Goal: Task Accomplishment & Management: Use online tool/utility

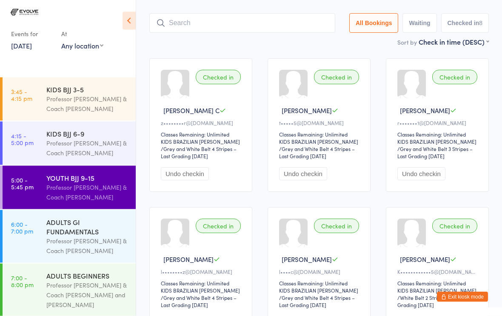
scroll to position [7, 0]
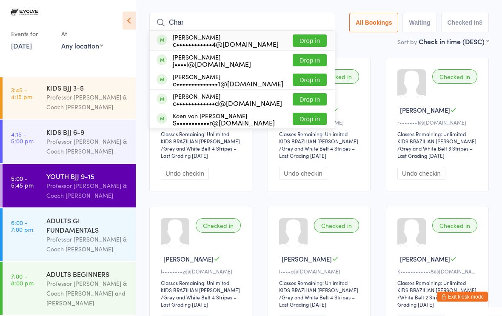
type input "Char"
click at [304, 35] on button "Drop in" at bounding box center [310, 41] width 34 height 12
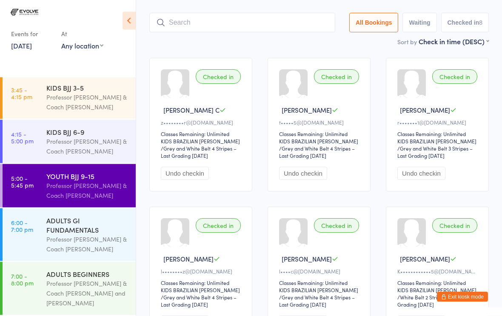
scroll to position [57, 0]
click at [72, 232] on div "ADULTS GI FUNDAMENTALS" at bounding box center [87, 225] width 82 height 19
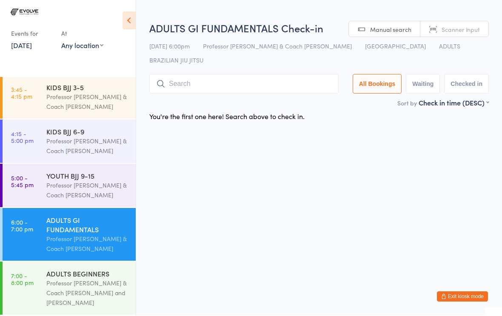
click at [207, 74] on input "search" at bounding box center [243, 84] width 189 height 20
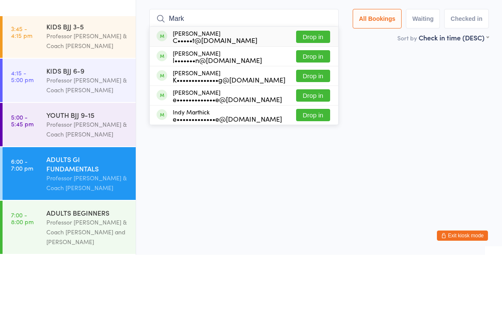
type input "Mark"
click at [311, 111] on button "Drop in" at bounding box center [313, 117] width 34 height 12
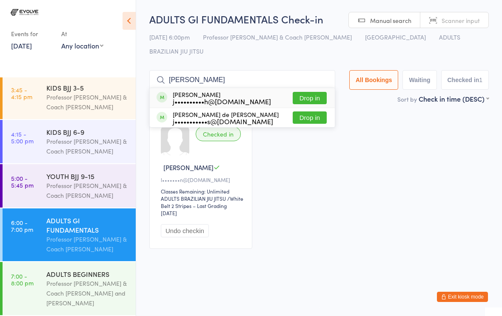
type input "[PERSON_NAME]"
click at [296, 92] on button "Drop in" at bounding box center [310, 98] width 34 height 12
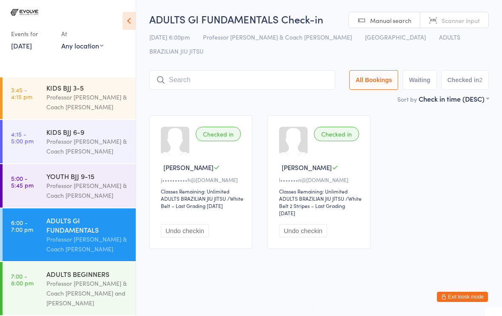
click at [195, 70] on input "search" at bounding box center [242, 80] width 186 height 20
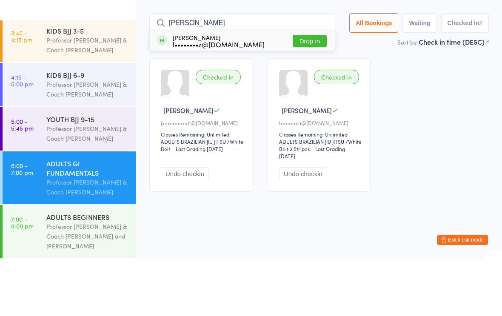
type input "[PERSON_NAME]"
click at [302, 92] on button "Drop in" at bounding box center [310, 98] width 34 height 12
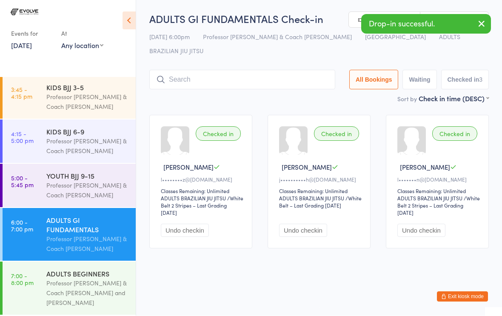
click at [212, 70] on input "search" at bounding box center [242, 80] width 186 height 20
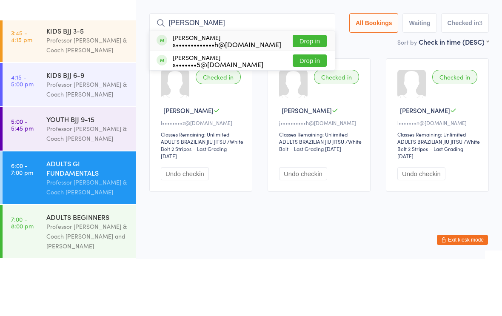
type input "[PERSON_NAME]"
click at [306, 92] on button "Drop in" at bounding box center [310, 98] width 34 height 12
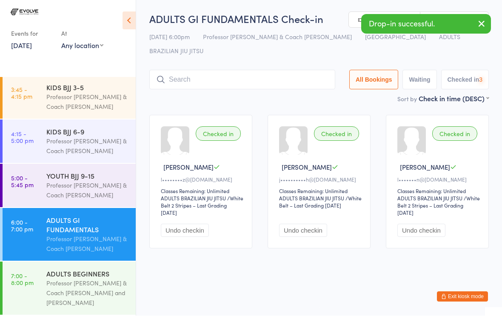
scroll to position [0, 0]
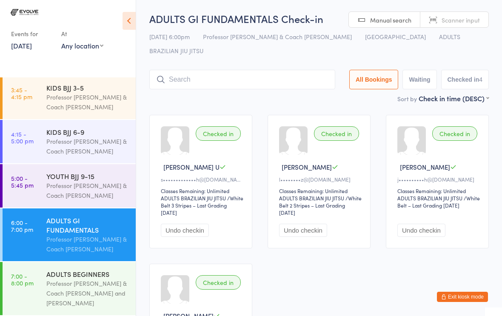
click at [191, 70] on input "search" at bounding box center [242, 80] width 186 height 20
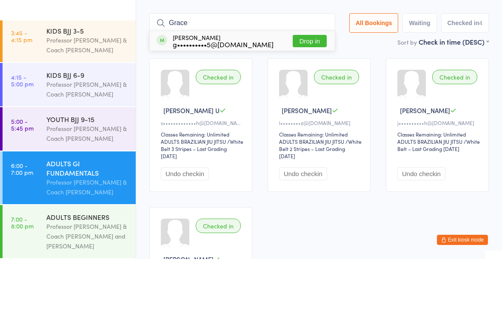
type input "Grace"
click at [301, 92] on button "Drop in" at bounding box center [310, 98] width 34 height 12
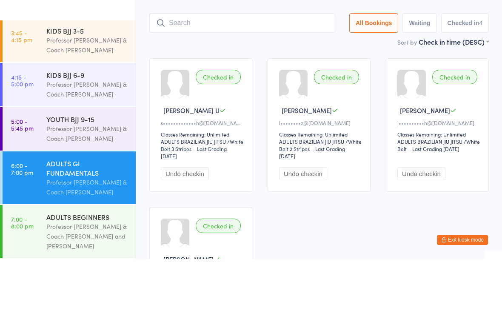
scroll to position [57, 0]
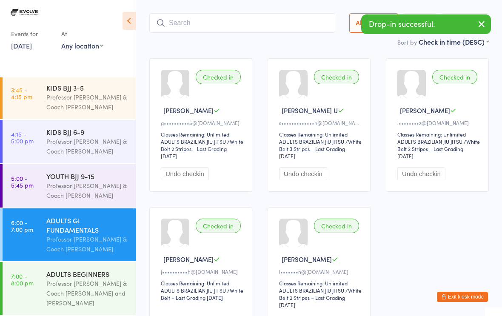
click at [156, 13] on input "search" at bounding box center [242, 23] width 186 height 20
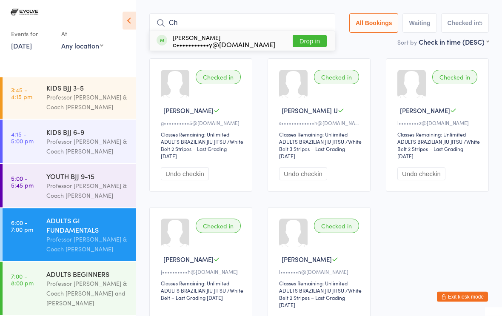
type input "C"
type input "[PERSON_NAME]"
click at [298, 35] on button "Drop in" at bounding box center [310, 41] width 34 height 12
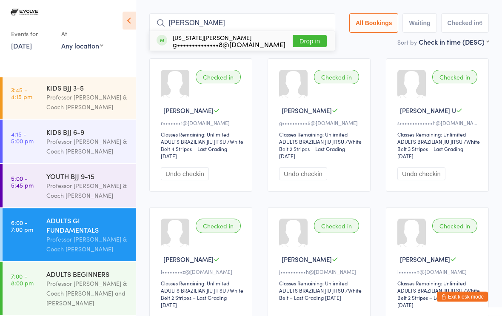
type input "[PERSON_NAME]"
click at [298, 35] on button "Drop in" at bounding box center [310, 41] width 34 height 12
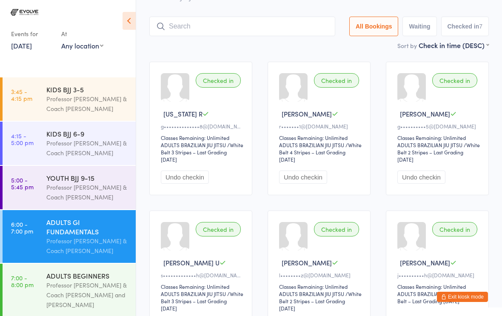
scroll to position [0, 0]
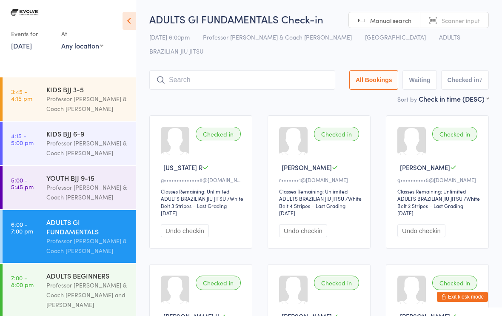
click at [192, 70] on input "search" at bounding box center [242, 80] width 186 height 20
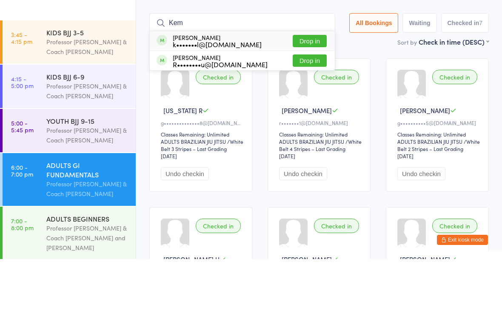
type input "Kem"
click at [293, 92] on button "Drop in" at bounding box center [310, 98] width 34 height 12
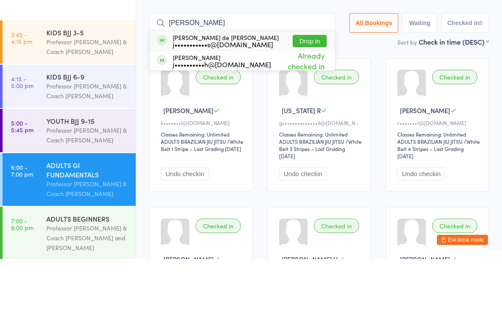
type input "[PERSON_NAME]"
click at [300, 92] on button "Drop in" at bounding box center [310, 98] width 34 height 12
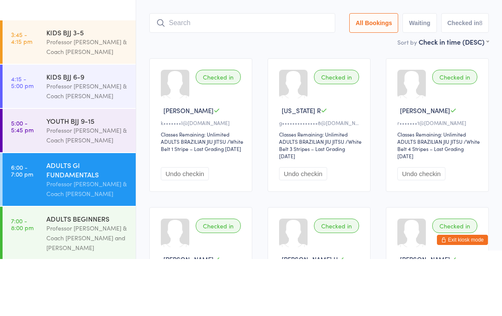
scroll to position [57, 0]
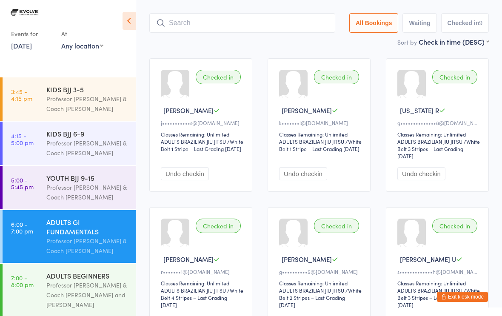
click at [92, 246] on div "Professor [PERSON_NAME] & Coach [PERSON_NAME]" at bounding box center [87, 246] width 82 height 20
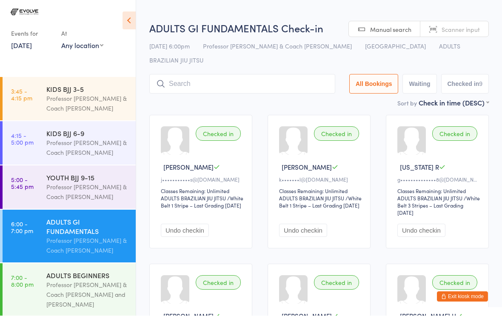
scroll to position [0, 0]
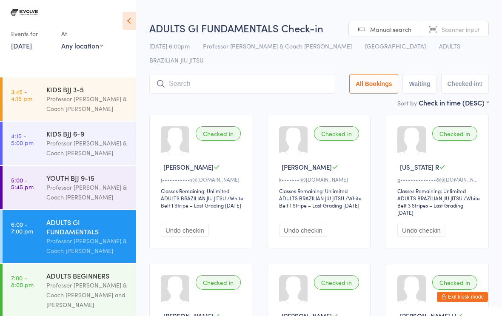
click at [75, 236] on div "ADULTS GI FUNDAMENTALS" at bounding box center [87, 226] width 82 height 19
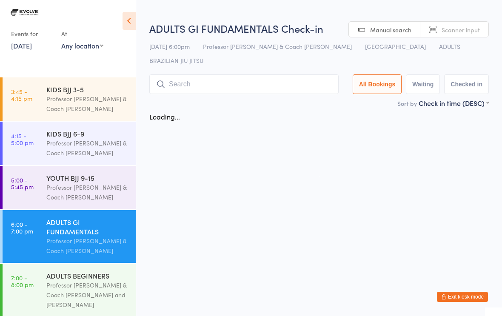
scroll to position [0, 0]
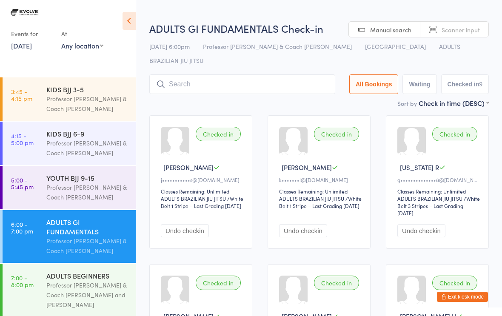
click at [200, 74] on input "search" at bounding box center [242, 84] width 186 height 20
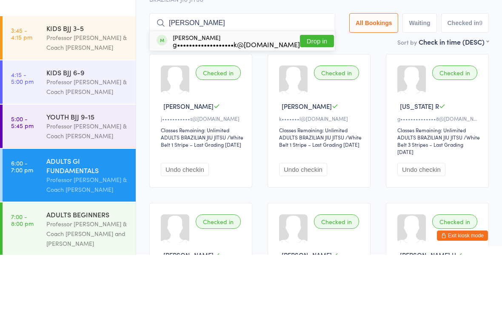
type input "[PERSON_NAME]"
click at [300, 96] on button "Drop in" at bounding box center [317, 102] width 34 height 12
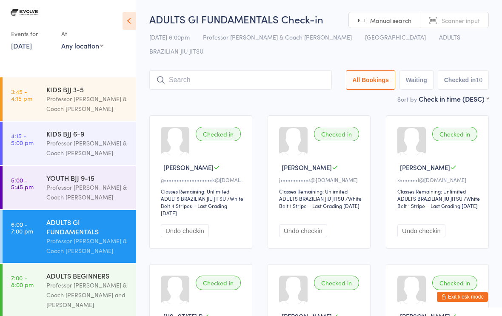
click at [186, 70] on input "search" at bounding box center [240, 80] width 183 height 20
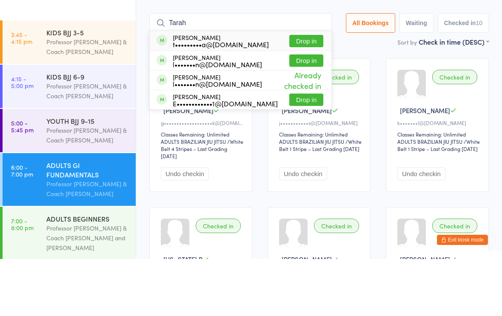
type input "Tarah"
click at [194, 91] on div "[PERSON_NAME] t•••••••••a@[DOMAIN_NAME]" at bounding box center [221, 98] width 96 height 14
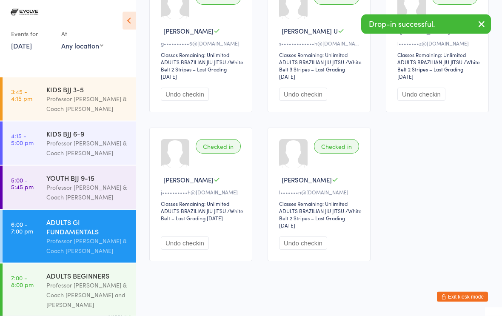
scroll to position [434, 0]
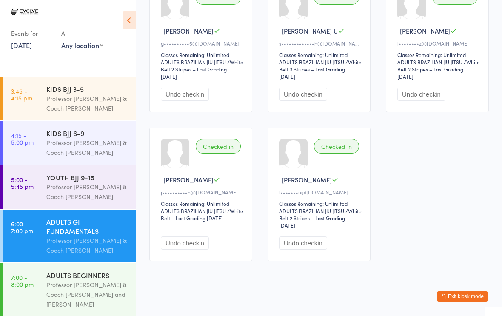
click at [92, 303] on div "Professor [PERSON_NAME] & Coach [PERSON_NAME] and [PERSON_NAME]" at bounding box center [87, 294] width 82 height 29
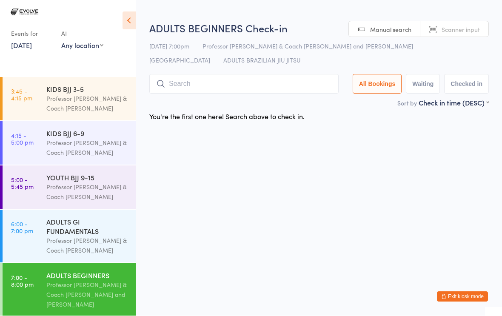
click at [264, 75] on input "search" at bounding box center [243, 84] width 189 height 20
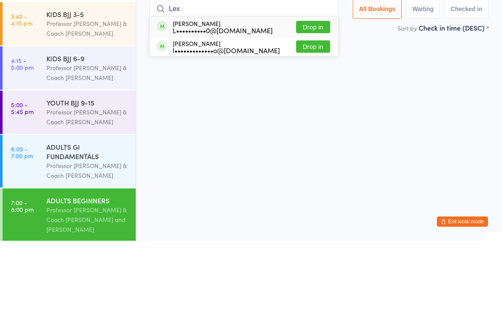
type input "Lex"
click at [306, 96] on button "Drop in" at bounding box center [313, 102] width 34 height 12
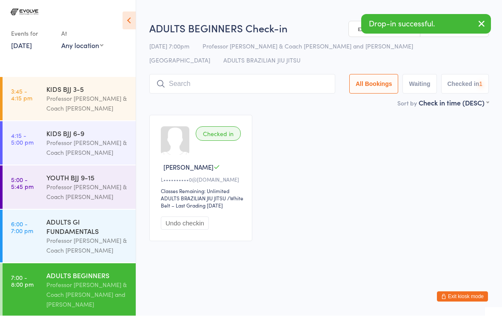
scroll to position [0, 0]
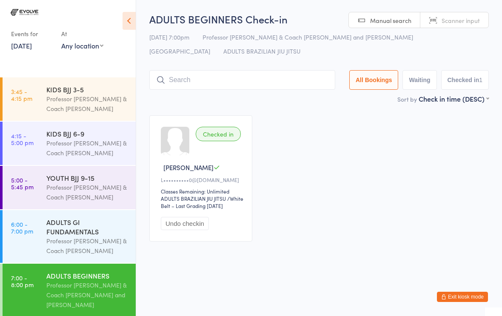
click at [232, 84] on input "search" at bounding box center [242, 80] width 186 height 20
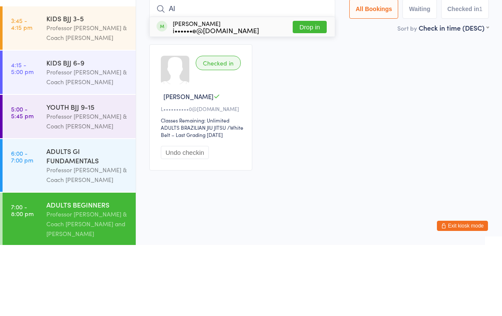
type input "Al"
click at [304, 92] on button "Drop in" at bounding box center [310, 98] width 34 height 12
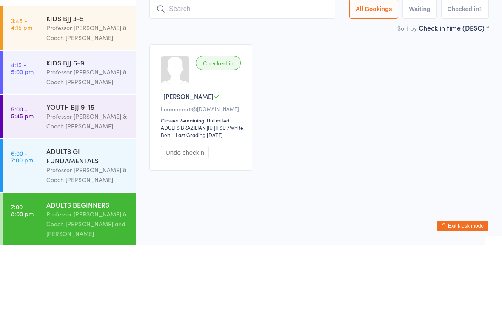
scroll to position [4, 0]
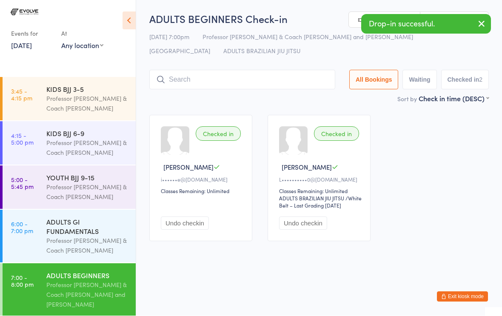
click at [213, 84] on input "search" at bounding box center [242, 80] width 186 height 20
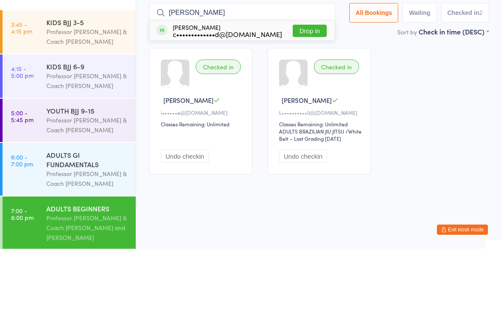
type input "[PERSON_NAME]"
click at [306, 92] on button "Drop in" at bounding box center [310, 98] width 34 height 12
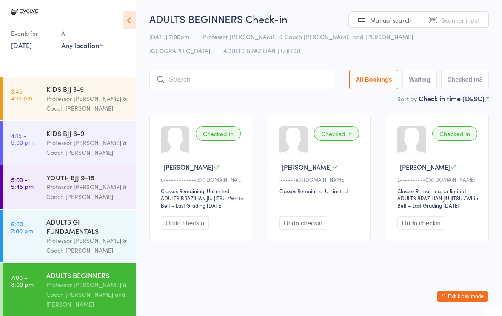
click at [204, 76] on input "search" at bounding box center [242, 80] width 186 height 20
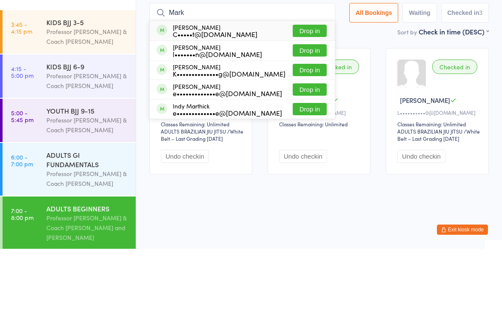
type input "Mark"
click at [296, 111] on button "Drop in" at bounding box center [310, 117] width 34 height 12
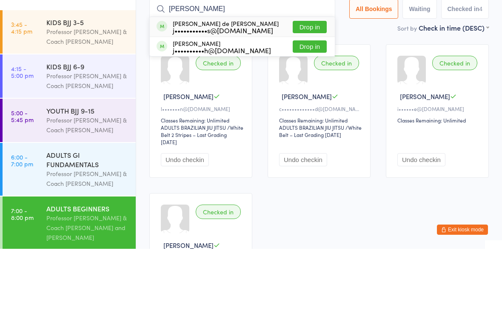
type input "[PERSON_NAME]"
click at [303, 88] on button "Drop in" at bounding box center [310, 94] width 34 height 12
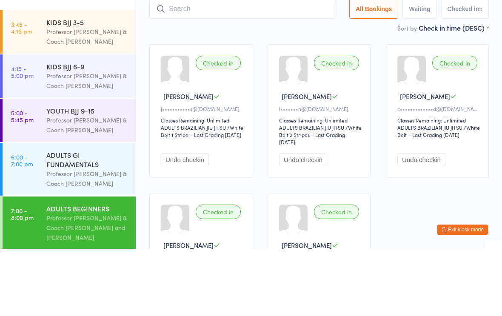
scroll to position [71, 0]
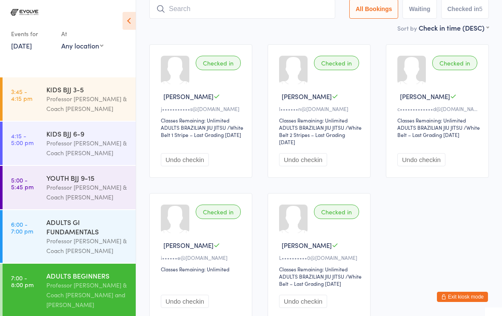
click at [103, 291] on div "Professor [PERSON_NAME] & Coach [PERSON_NAME] and [PERSON_NAME]" at bounding box center [87, 294] width 82 height 29
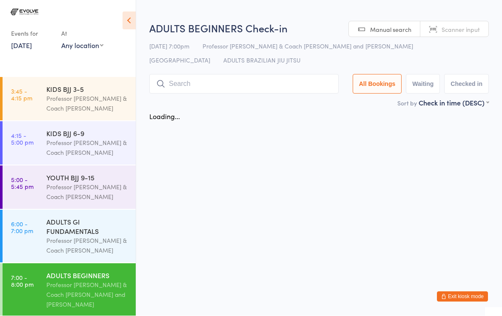
scroll to position [0, 0]
